Goal: Navigation & Orientation: Find specific page/section

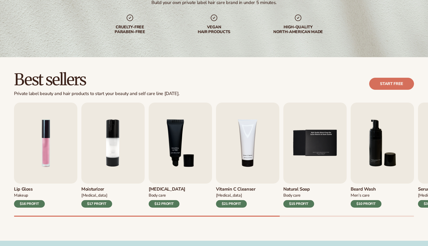
scroll to position [142, 0]
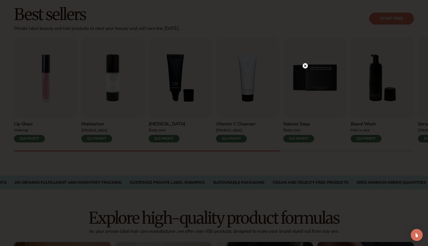
click at [306, 66] on icon at bounding box center [305, 66] width 3 height 3
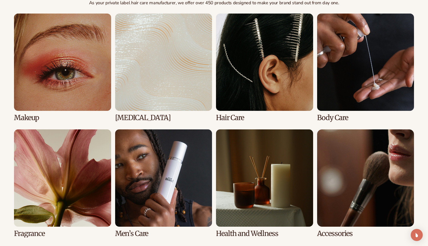
scroll to position [371, 0]
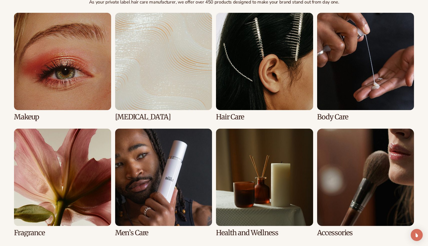
click at [245, 119] on link "3 / 8" at bounding box center [264, 67] width 97 height 108
click at [231, 114] on link "3 / 8" at bounding box center [264, 67] width 97 height 108
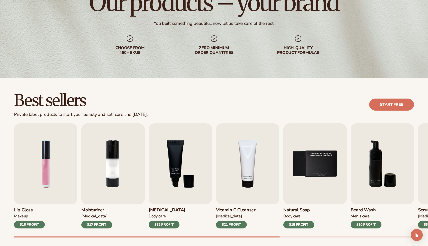
scroll to position [61, 0]
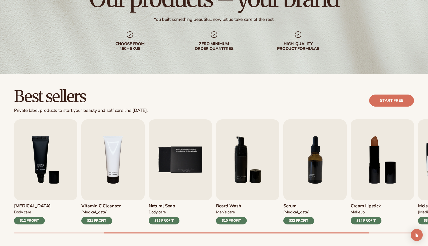
click at [215, 103] on div "Best sellers Private label products to start your beauty and self care line [DA…" at bounding box center [214, 100] width 400 height 25
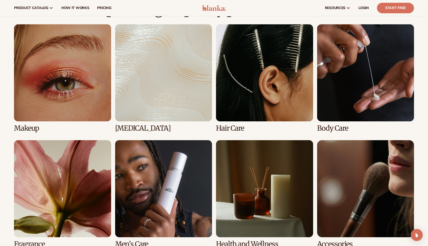
scroll to position [350, 0]
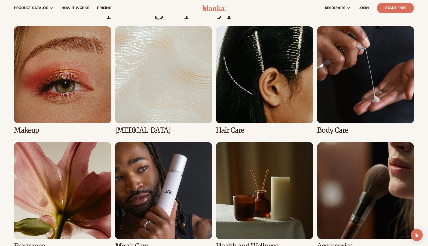
click at [235, 129] on link "3 / 8" at bounding box center [264, 80] width 97 height 108
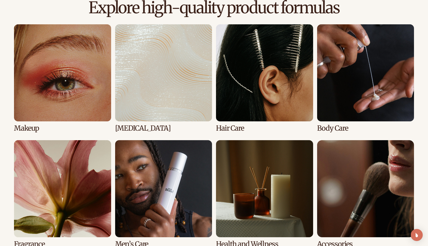
scroll to position [354, 0]
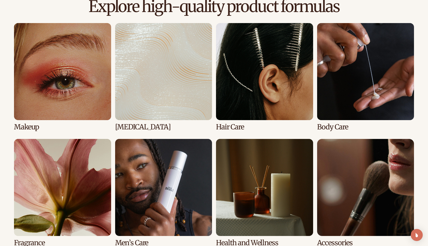
click at [225, 125] on link "3 / 8" at bounding box center [264, 77] width 97 height 108
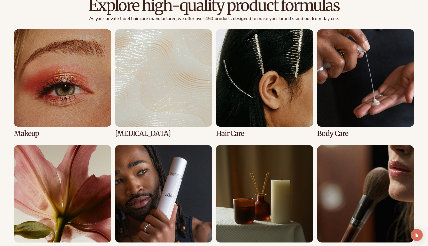
scroll to position [355, 0]
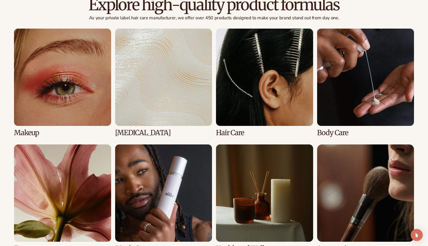
click at [247, 109] on link "3 / 8" at bounding box center [264, 83] width 97 height 108
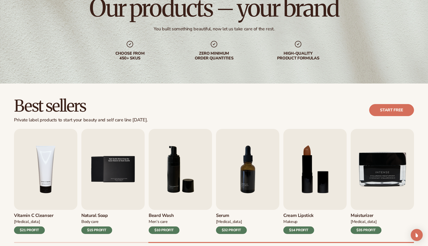
scroll to position [83, 0]
